Goal: Task Accomplishment & Management: Use online tool/utility

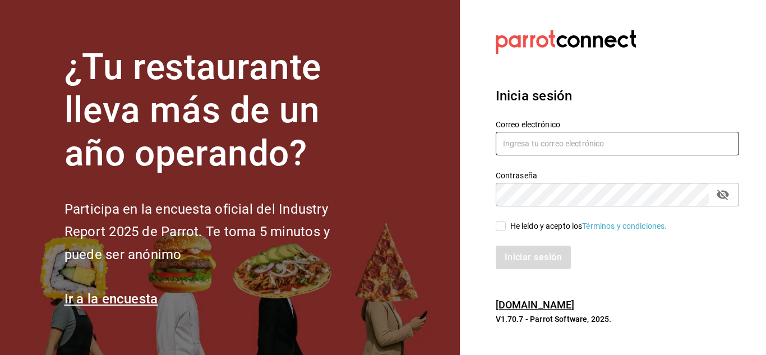
type input "del.toro.miguel@hotmail.com"
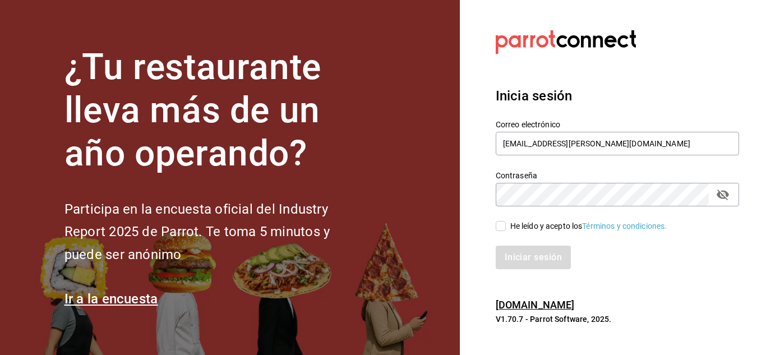
click at [499, 227] on input "He leído y acepto los Términos y condiciones." at bounding box center [501, 226] width 10 height 10
checkbox input "true"
click at [530, 252] on button "Iniciar sesión" at bounding box center [534, 258] width 76 height 24
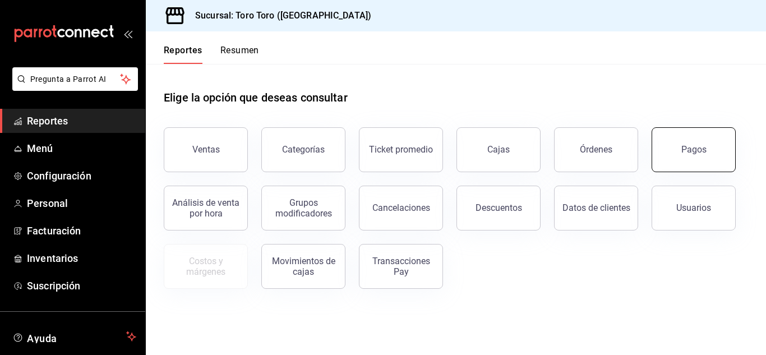
click at [713, 161] on button "Pagos" at bounding box center [694, 149] width 84 height 45
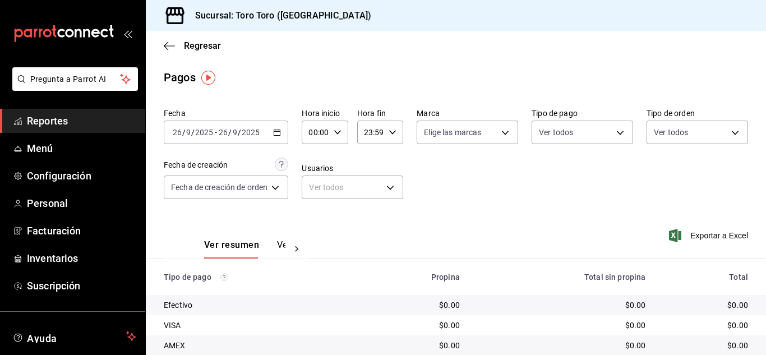
click at [277, 129] on icon "button" at bounding box center [277, 132] width 8 height 8
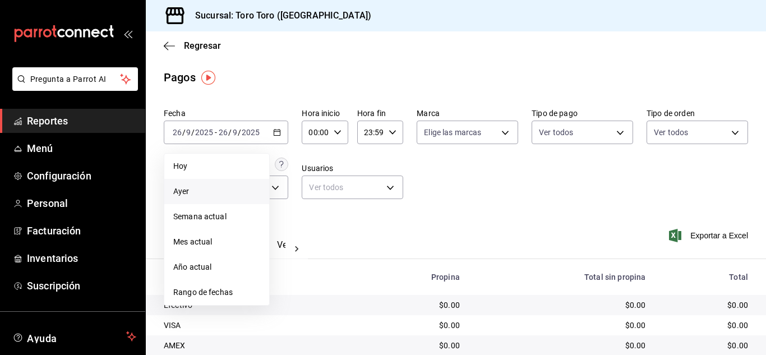
click at [179, 194] on span "Ayer" at bounding box center [216, 192] width 87 height 12
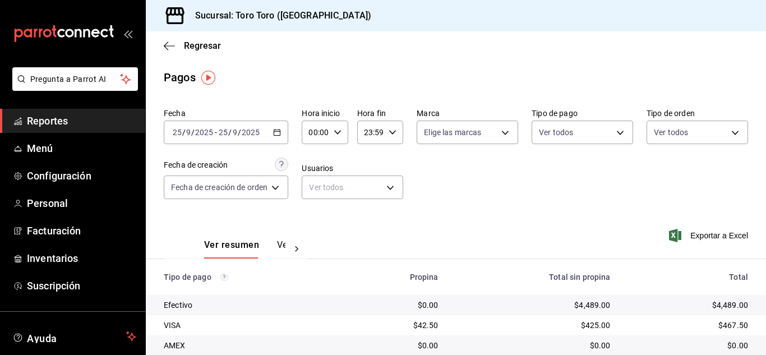
click at [278, 135] on \(Stroke\) "button" at bounding box center [277, 133] width 7 height 6
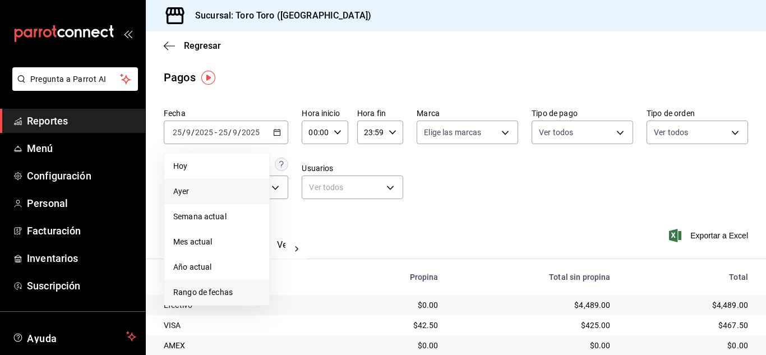
click at [195, 294] on span "Rango de fechas" at bounding box center [216, 293] width 87 height 12
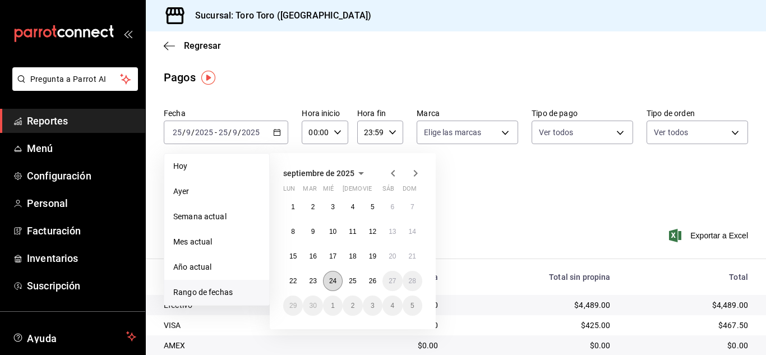
click at [327, 278] on button "24" at bounding box center [333, 281] width 20 height 20
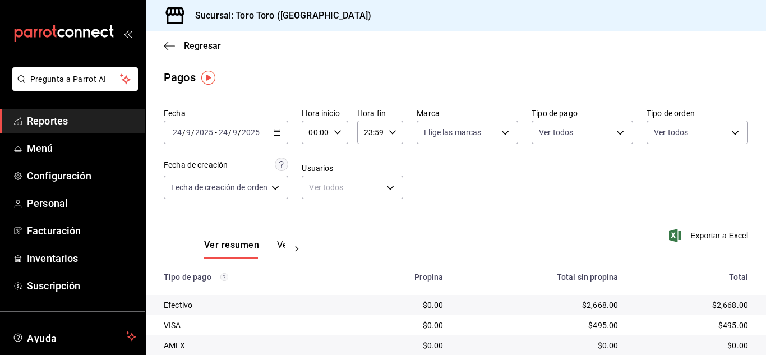
click at [279, 128] on icon "button" at bounding box center [277, 132] width 8 height 8
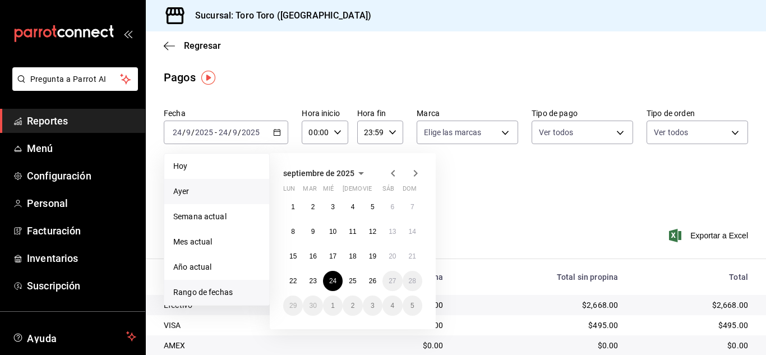
click at [200, 193] on span "Ayer" at bounding box center [216, 192] width 87 height 12
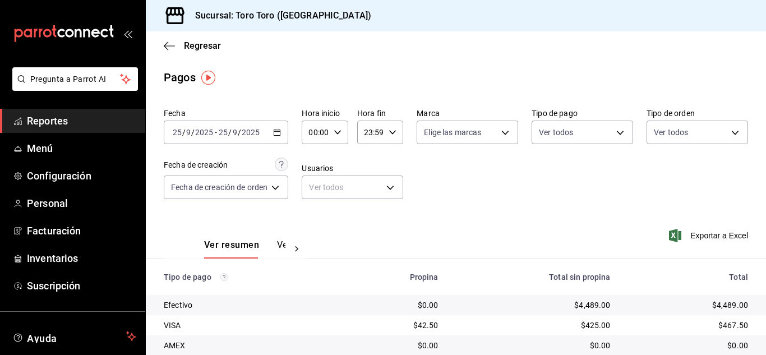
click at [43, 114] on span "Reportes" at bounding box center [81, 120] width 109 height 15
